Goal: Transaction & Acquisition: Purchase product/service

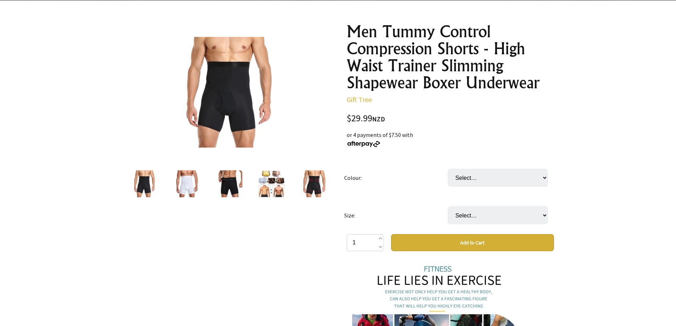
scroll to position [71, 0]
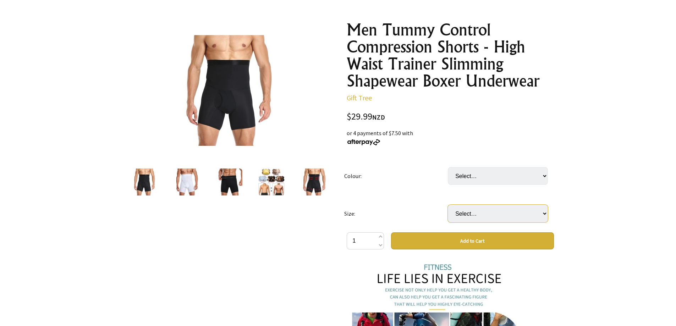
click at [473, 210] on select "Select… S M L XL XXL XXXL" at bounding box center [498, 214] width 100 height 18
click at [191, 183] on img at bounding box center [186, 182] width 27 height 27
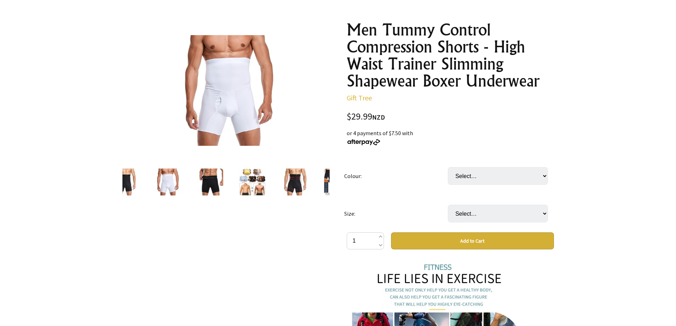
click at [223, 179] on div at bounding box center [210, 182] width 43 height 30
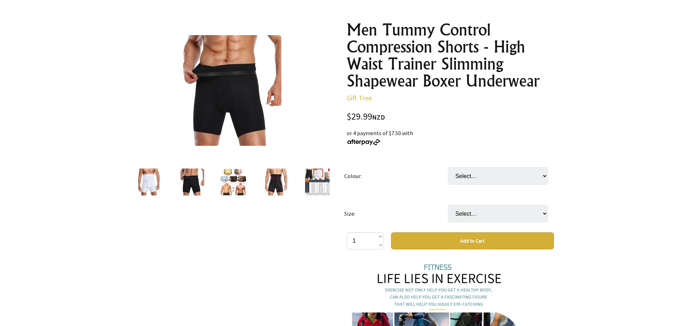
click at [236, 185] on img at bounding box center [233, 182] width 27 height 27
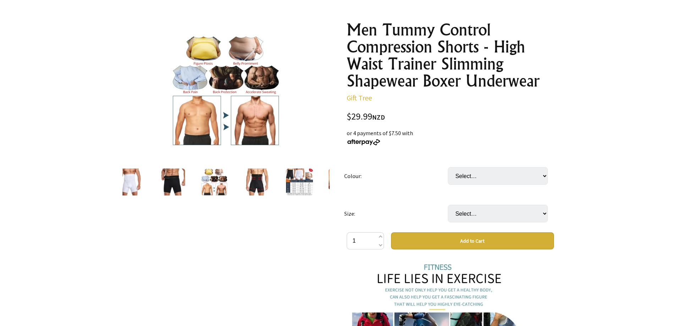
click at [208, 45] on img at bounding box center [226, 90] width 111 height 111
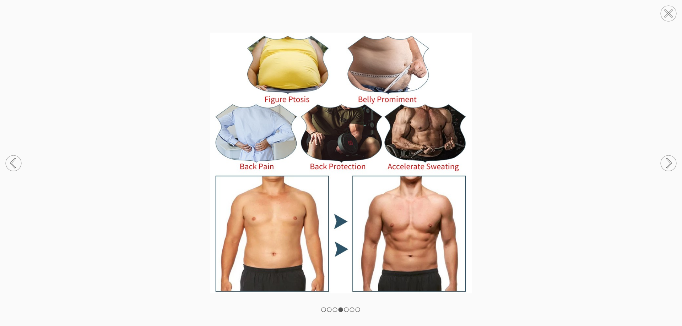
click at [336, 222] on img at bounding box center [341, 163] width 682 height 261
click at [342, 246] on img at bounding box center [341, 163] width 682 height 261
click at [347, 312] on rect at bounding box center [346, 310] width 4 height 4
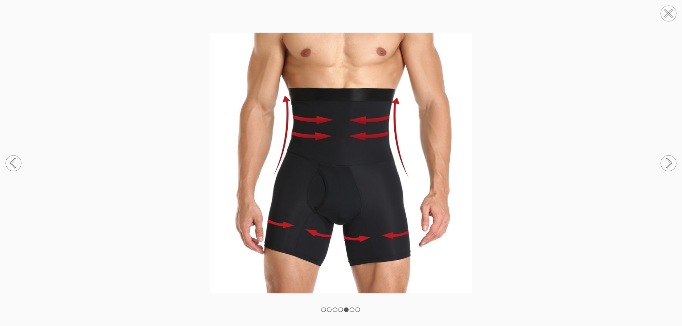
click at [354, 310] on rect at bounding box center [352, 310] width 4 height 4
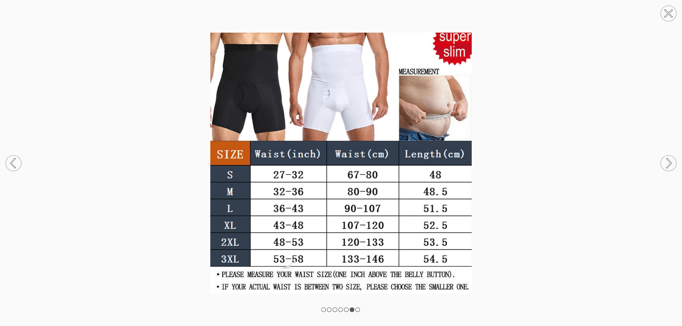
click at [667, 13] on circle at bounding box center [668, 14] width 16 height 16
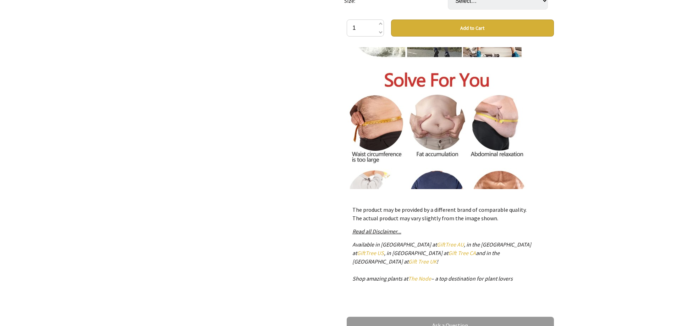
scroll to position [178, 0]
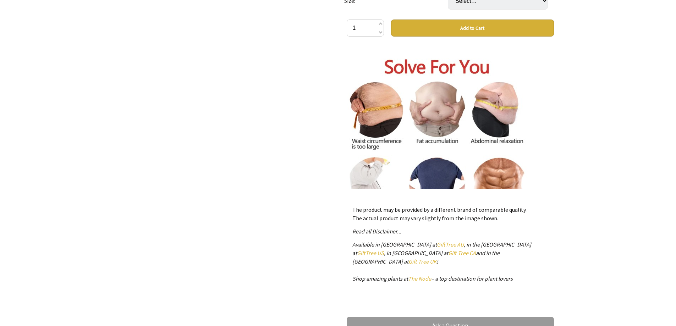
click at [495, 116] on img at bounding box center [437, 143] width 181 height 181
click at [501, 108] on img at bounding box center [437, 143] width 181 height 181
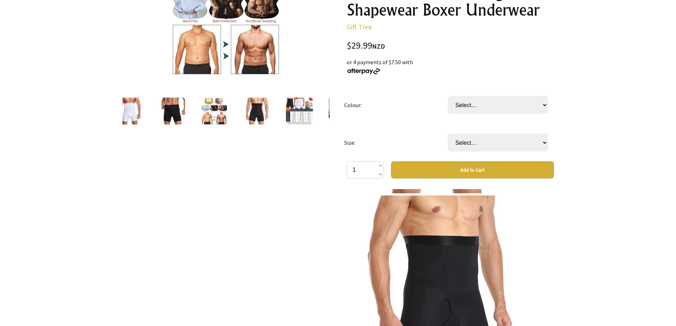
scroll to position [1456, 0]
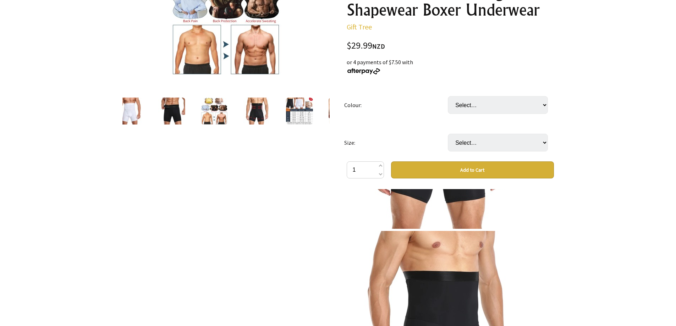
click at [263, 98] on img at bounding box center [256, 111] width 27 height 27
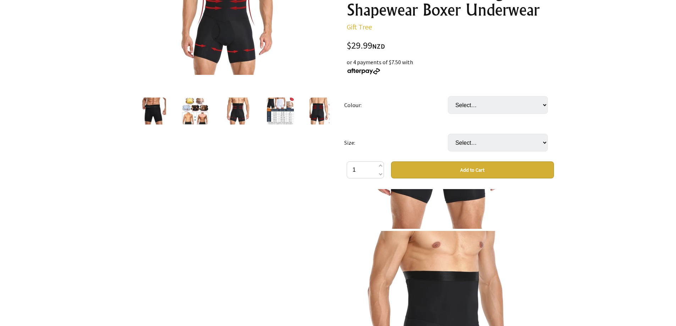
click at [284, 104] on img at bounding box center [280, 111] width 27 height 27
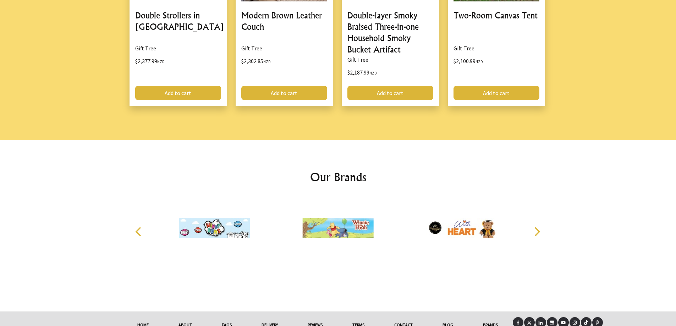
scroll to position [1052, 0]
